Goal: Task Accomplishment & Management: Use online tool/utility

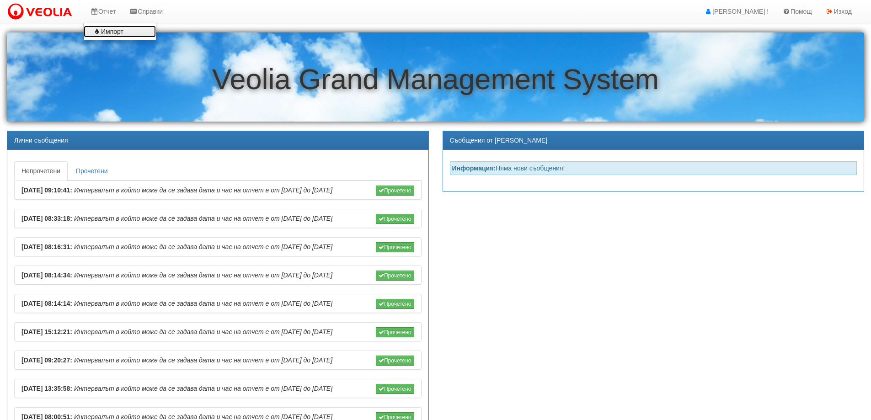
click at [107, 33] on link "Импорт" at bounding box center [120, 32] width 72 height 12
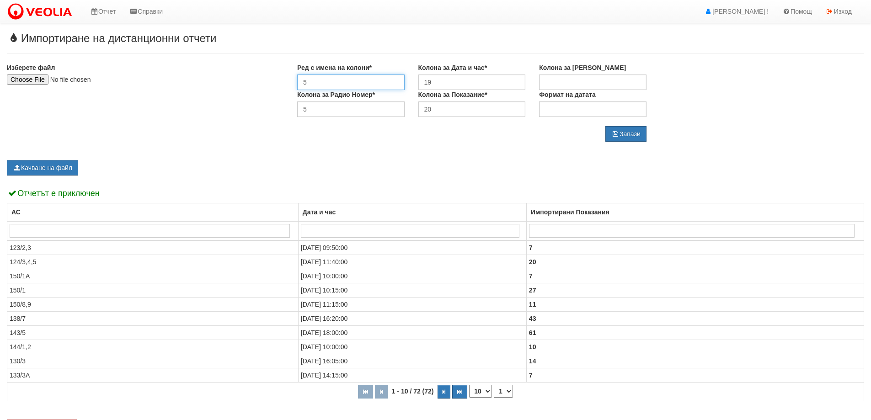
click at [313, 80] on input "5" at bounding box center [350, 83] width 107 height 16
type input "1"
drag, startPoint x: 449, startPoint y: 78, endPoint x: 398, endPoint y: 80, distance: 50.8
click at [398, 80] on div "Ред с имена на колони* 1 Колона за Дата и час* 19 Колона за Сериен Номер" at bounding box center [471, 76] width 363 height 27
type input "7"
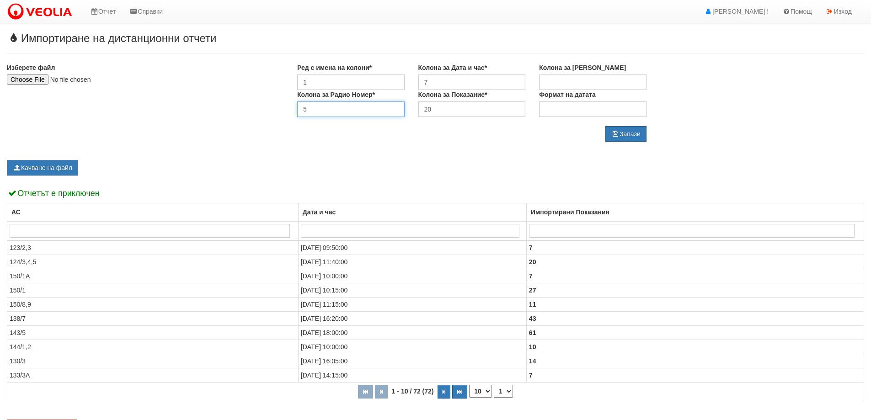
drag, startPoint x: 318, startPoint y: 111, endPoint x: 299, endPoint y: 111, distance: 18.8
click at [299, 111] on input "5" at bounding box center [350, 110] width 107 height 16
type input "1"
click at [638, 134] on button "Запази" at bounding box center [626, 134] width 41 height 16
type input "C:\fakepath\187.xlsx"
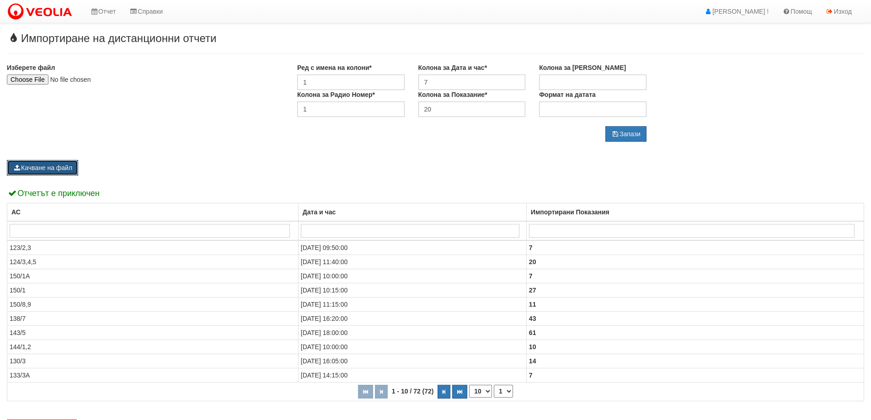
click at [46, 167] on button "Качване на файл" at bounding box center [42, 168] width 71 height 16
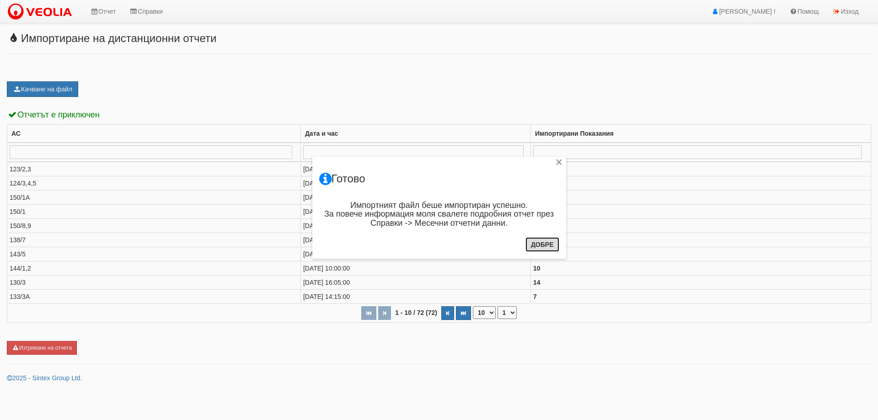
click at [550, 246] on button "Добре" at bounding box center [542, 244] width 34 height 15
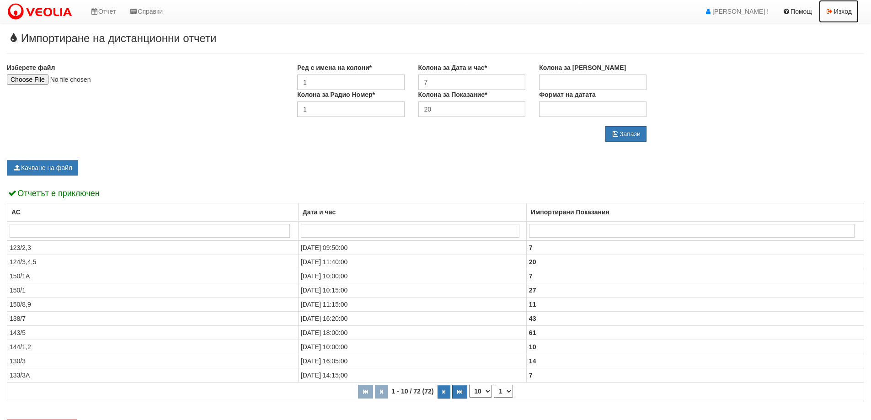
drag, startPoint x: 849, startPoint y: 12, endPoint x: 813, endPoint y: 5, distance: 37.0
click at [848, 12] on link "Изход" at bounding box center [839, 11] width 40 height 23
